Goal: Task Accomplishment & Management: Use online tool/utility

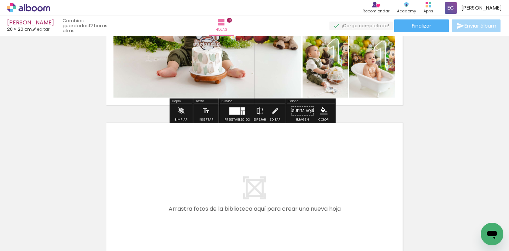
scroll to position [1797, 0]
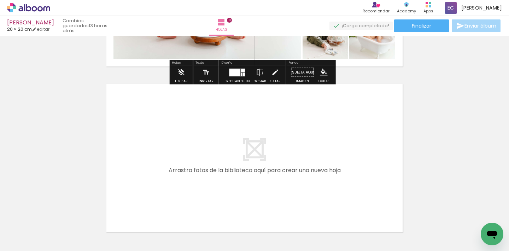
scroll to position [0, 739]
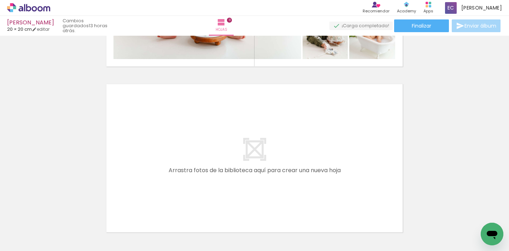
scroll to position [0, 739]
